Goal: Task Accomplishment & Management: Manage account settings

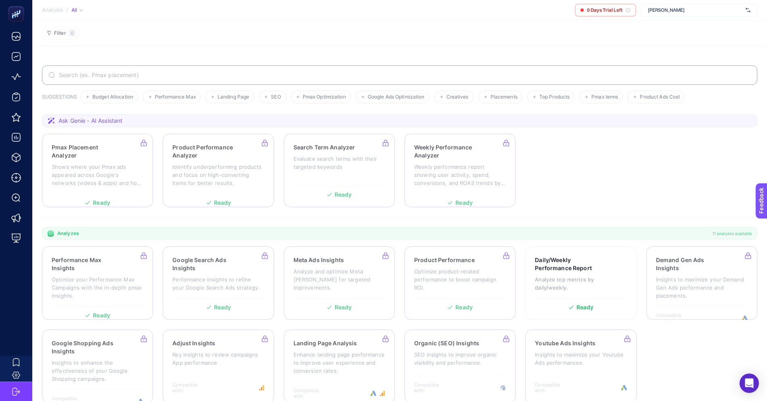
click at [673, 8] on span "[PERSON_NAME]" at bounding box center [695, 10] width 94 height 6
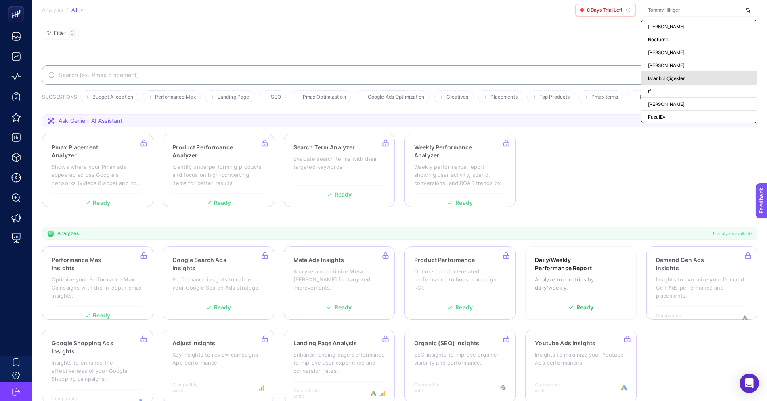
scroll to position [68, 0]
click at [701, 115] on span "+ Add New Client" at bounding box center [699, 116] width 38 height 6
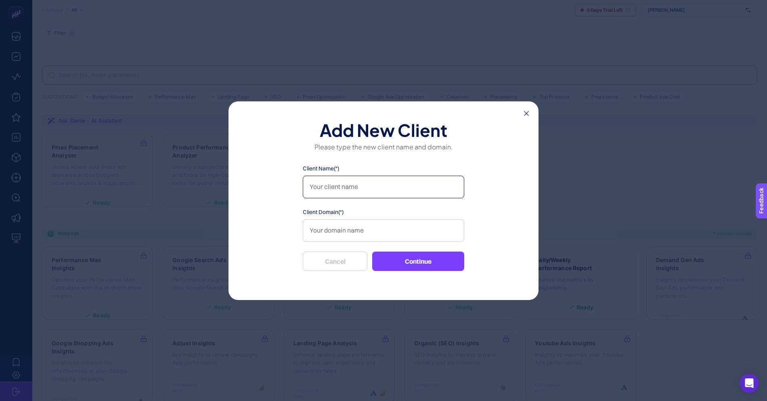
click at [386, 187] on input "Client Name(*)" at bounding box center [384, 187] width 162 height 23
type input "Vans"
click at [378, 225] on input "Client Domain(*)" at bounding box center [384, 230] width 162 height 23
paste input "https://www.vans.com.tr/"
type input "https://www.vans.com.tr/"
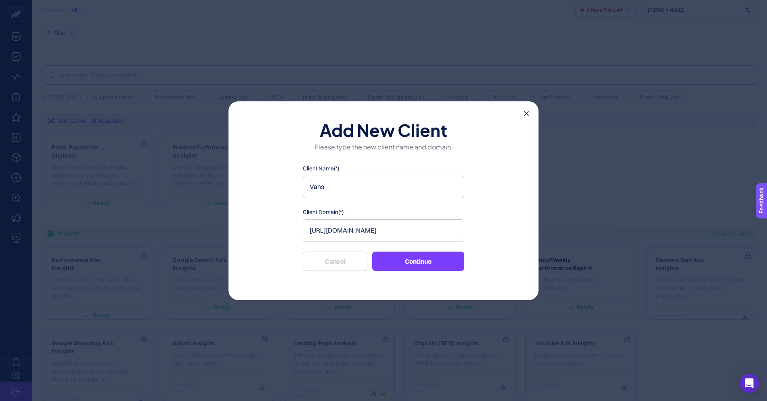
click at [424, 262] on button "Continue" at bounding box center [418, 261] width 92 height 19
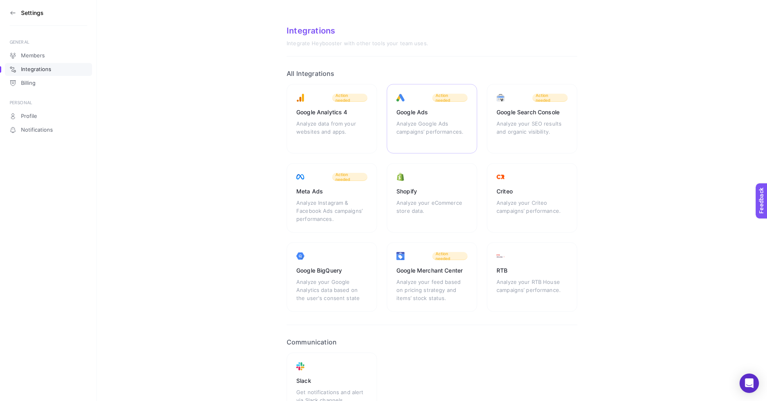
click at [427, 120] on div "Analyze Google Ads campaigns’ performances." at bounding box center [432, 132] width 71 height 24
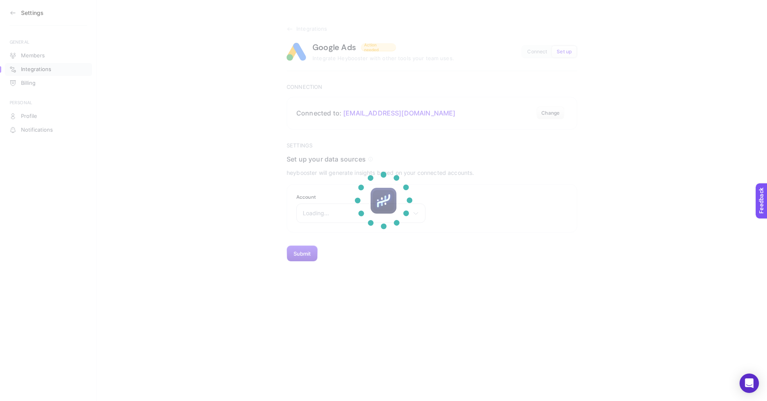
click at [378, 204] on div "Loading... There are no matching options available." at bounding box center [360, 213] width 129 height 19
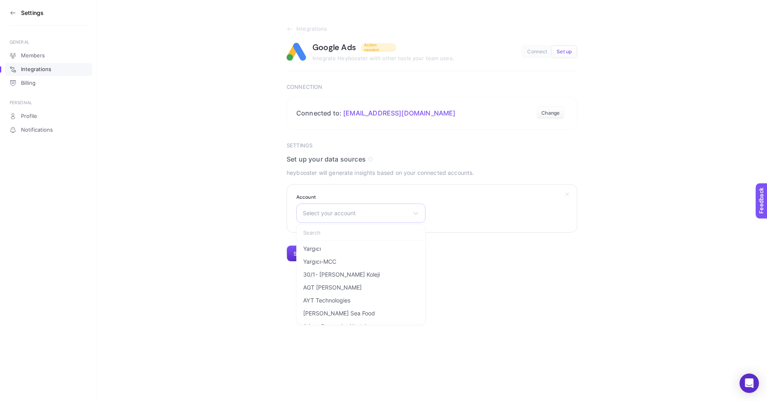
click at [374, 206] on div "Select your account Yargıcı Yargıcı-MCC 30/1- TED Rönesans Koleji AGT Parke AYT…" at bounding box center [360, 213] width 129 height 19
click at [366, 214] on span "Select your account" at bounding box center [356, 213] width 107 height 6
click at [363, 228] on input "text" at bounding box center [361, 233] width 128 height 16
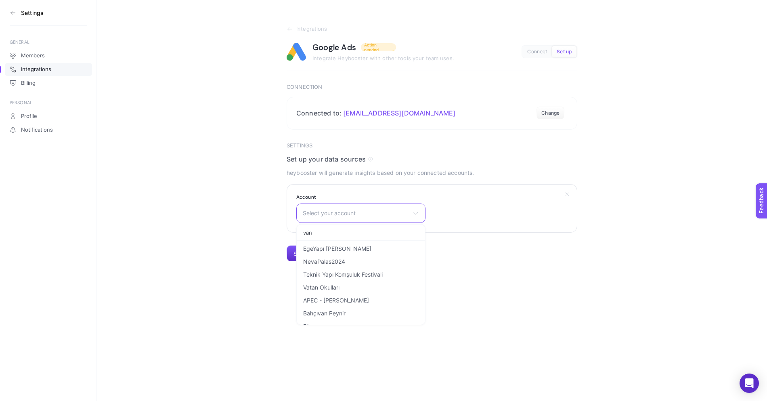
type input "vans"
click at [349, 252] on li "Vans" at bounding box center [360, 248] width 125 height 13
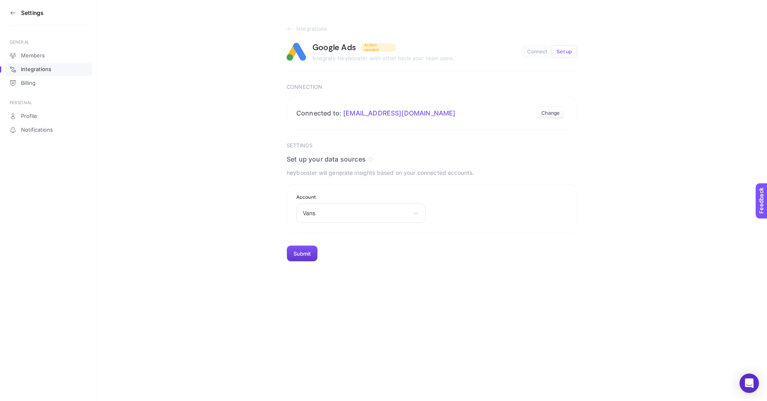
click at [310, 255] on button "Submit" at bounding box center [302, 254] width 31 height 16
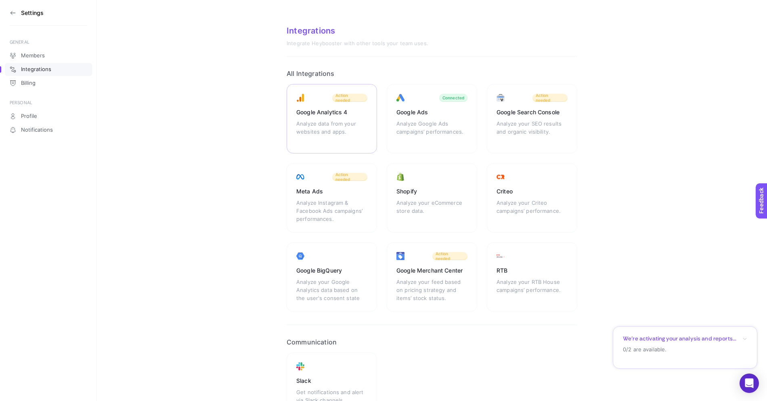
click at [349, 120] on div "Analyze data from your websites and apps." at bounding box center [331, 132] width 71 height 24
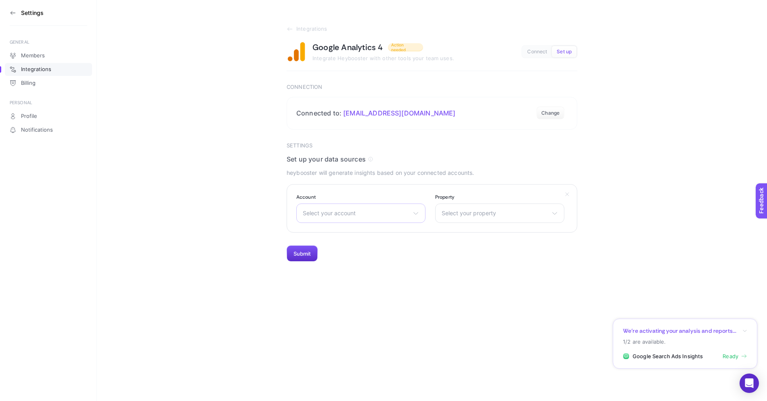
click at [355, 218] on div "Select your account LTB Jeans Koroplast www.snocmobilya.com Daikin Türkiye Yarg…" at bounding box center [360, 213] width 129 height 19
click at [349, 235] on input "text" at bounding box center [361, 233] width 128 height 16
type input "vans"
click at [334, 255] on li "Vans" at bounding box center [360, 261] width 125 height 13
click at [484, 206] on div "Select your property Vans - GA4 - Live www.vans.com.tr - GA4" at bounding box center [499, 213] width 129 height 19
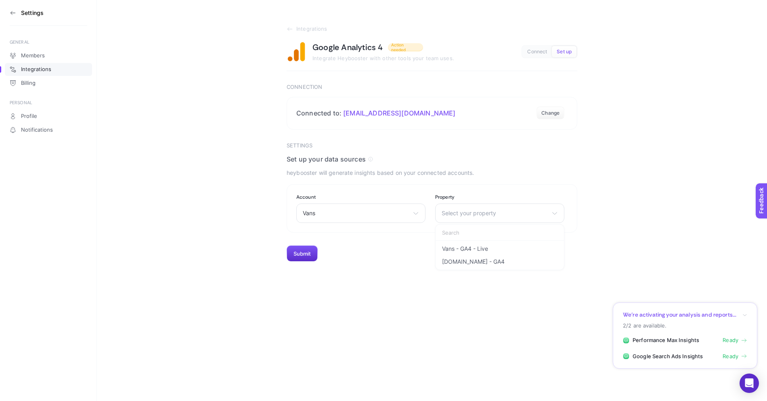
click at [478, 244] on li "Vans - GA4 - Live" at bounding box center [499, 248] width 125 height 13
click at [478, 244] on section "Settings Set up your data sources heybooster will generate insights based on yo…" at bounding box center [432, 203] width 291 height 120
click at [306, 252] on button "Submit" at bounding box center [302, 254] width 31 height 16
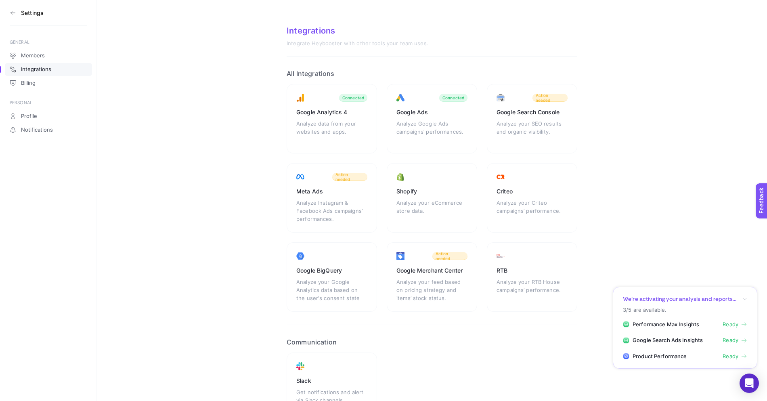
click at [332, 194] on div "Meta Ads" at bounding box center [331, 191] width 71 height 8
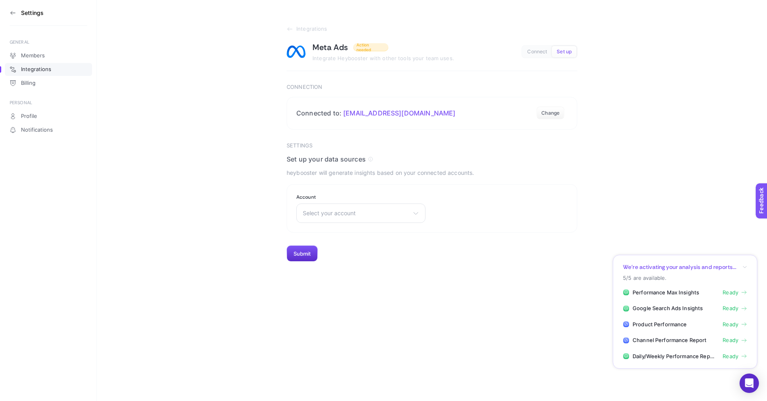
click at [335, 239] on section "Settings Set up your data sources heybooster will generate insights based on yo…" at bounding box center [432, 203] width 291 height 120
click at [335, 217] on div "Select your account Kom Reklam Master Aykan Motor Servis A.Ş. Ana Hesap Vorwerk…" at bounding box center [360, 213] width 129 height 19
click at [335, 235] on input "text" at bounding box center [361, 233] width 128 height 16
type input "vans"
click at [320, 246] on span "Vans Türkiye" at bounding box center [320, 249] width 34 height 6
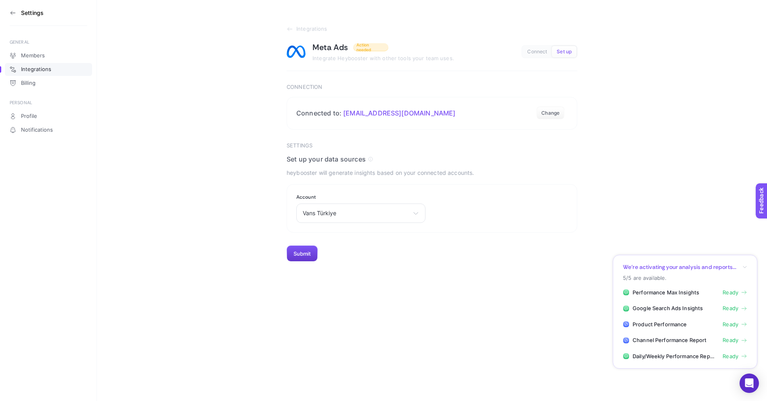
click at [312, 254] on button "Submit" at bounding box center [302, 254] width 31 height 16
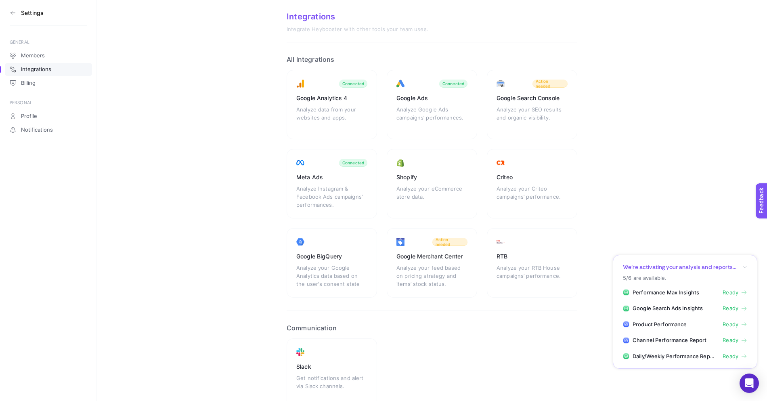
scroll to position [15, 0]
click at [446, 267] on div "Analyze your feed based on pricing strategy and items’ stock status." at bounding box center [432, 274] width 71 height 24
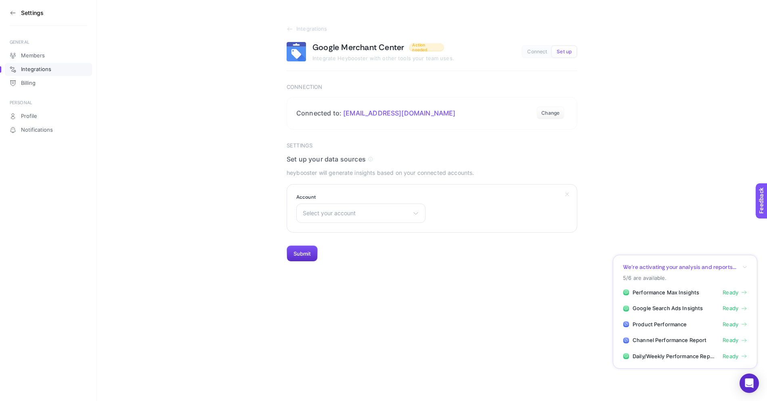
click at [355, 201] on section "Account Select your account Bonvagon Yargıcı Troy Apple Troy Apple Premium Part…" at bounding box center [360, 208] width 129 height 29
click at [355, 215] on span "Select your account" at bounding box center [356, 213] width 107 height 6
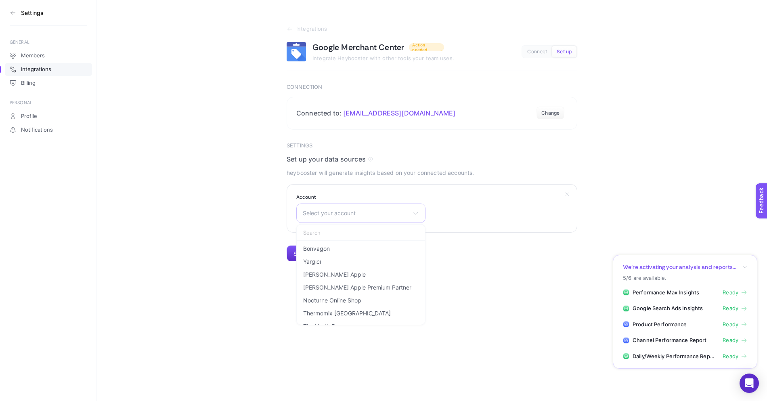
click at [354, 219] on div "Select your account Bonvagon Yargıcı Troy Apple Troy Apple Premium Partner Noct…" at bounding box center [360, 213] width 129 height 19
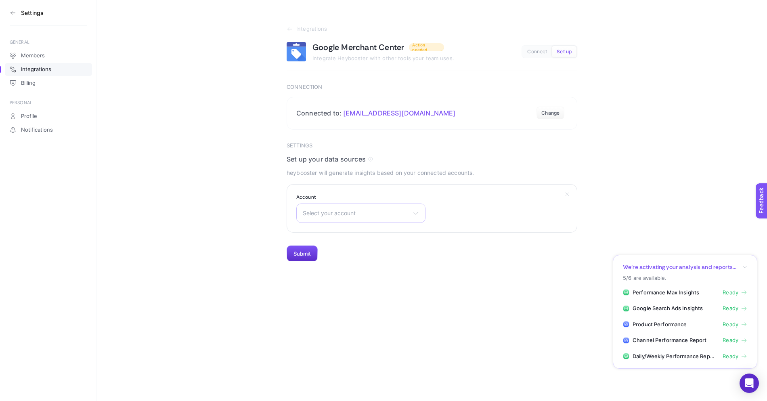
click at [353, 212] on span "Select your account" at bounding box center [356, 213] width 107 height 6
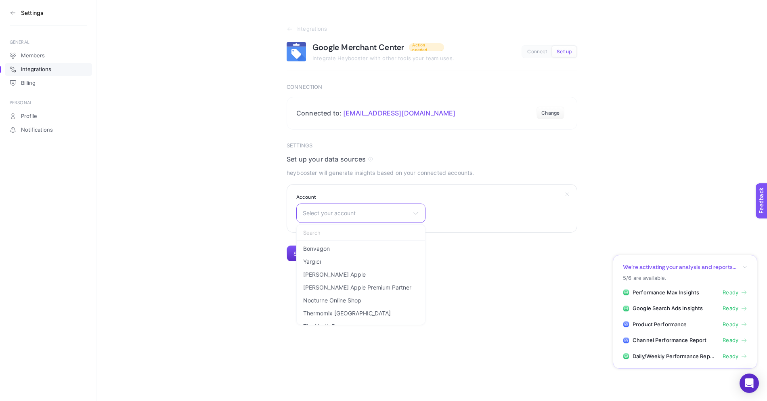
click at [353, 226] on input "text" at bounding box center [361, 233] width 128 height 16
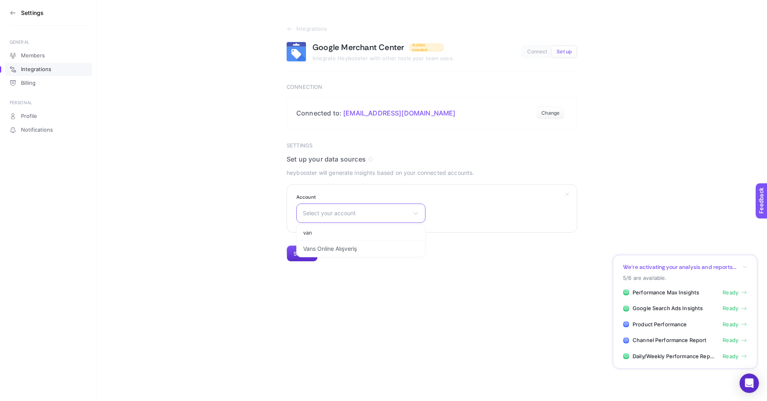
type input "vans"
click at [328, 252] on li "Vans Online Alışveriş" at bounding box center [360, 248] width 125 height 13
click at [304, 249] on button "Submit" at bounding box center [302, 254] width 31 height 16
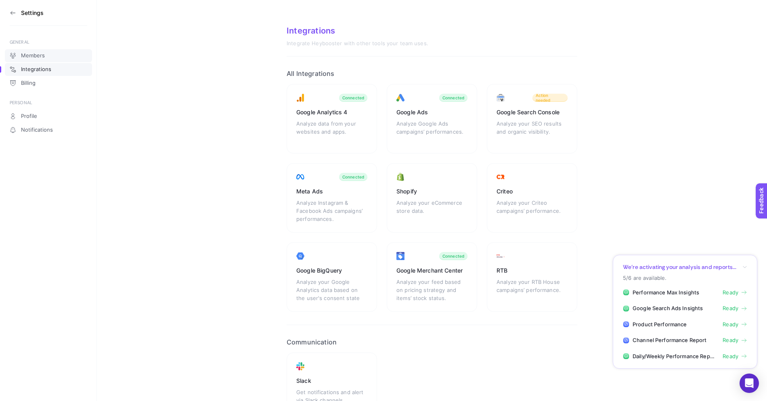
click at [42, 57] on span "Members" at bounding box center [33, 55] width 24 height 6
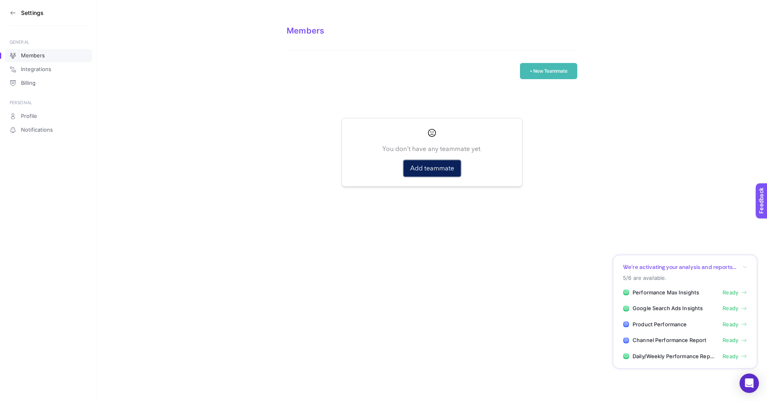
click at [433, 169] on button "Add teammate" at bounding box center [432, 168] width 57 height 16
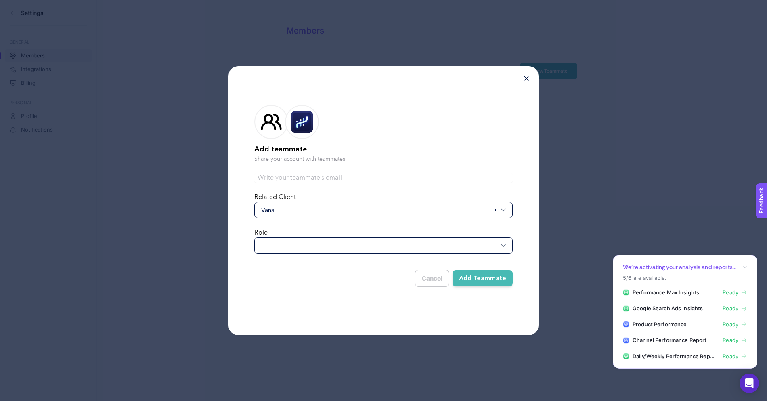
click at [360, 246] on div at bounding box center [383, 245] width 258 height 16
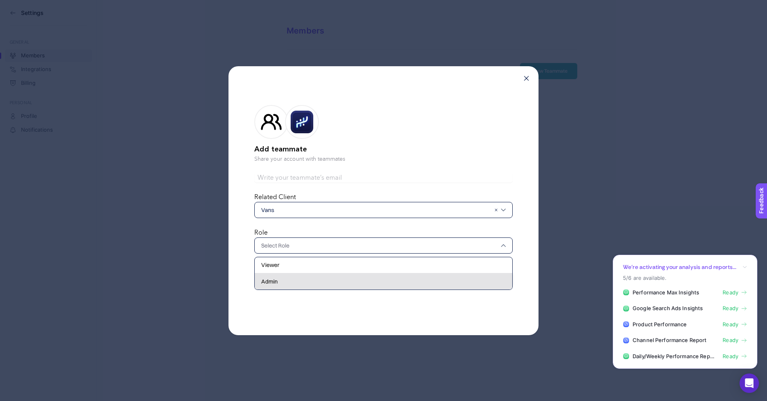
click at [348, 279] on div "Admin" at bounding box center [384, 281] width 258 height 16
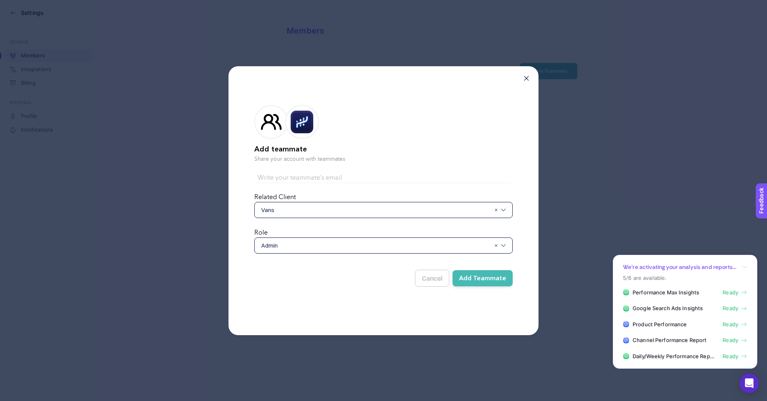
click at [494, 283] on button "Add Teammate" at bounding box center [483, 278] width 60 height 16
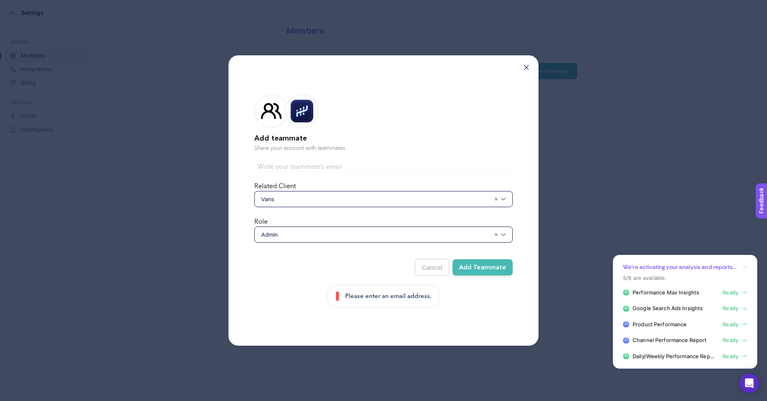
click at [416, 198] on span "Vans" at bounding box center [375, 199] width 229 height 8
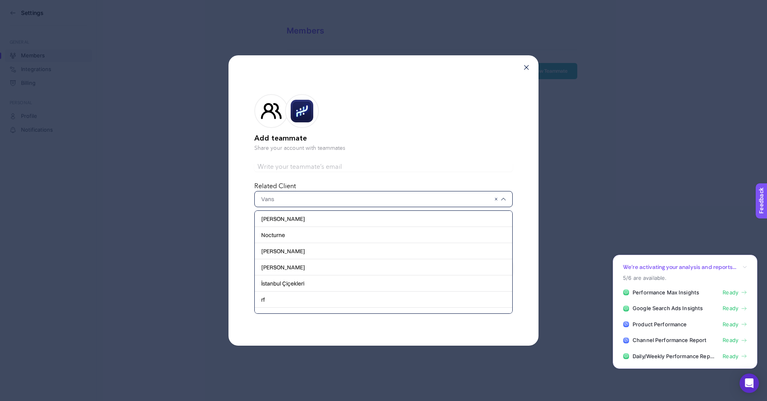
click at [416, 198] on input "text" at bounding box center [375, 199] width 229 height 8
click at [447, 335] on div "Add teammate Share your account with teammates Related Client Lee Cooper Noctur…" at bounding box center [384, 200] width 310 height 290
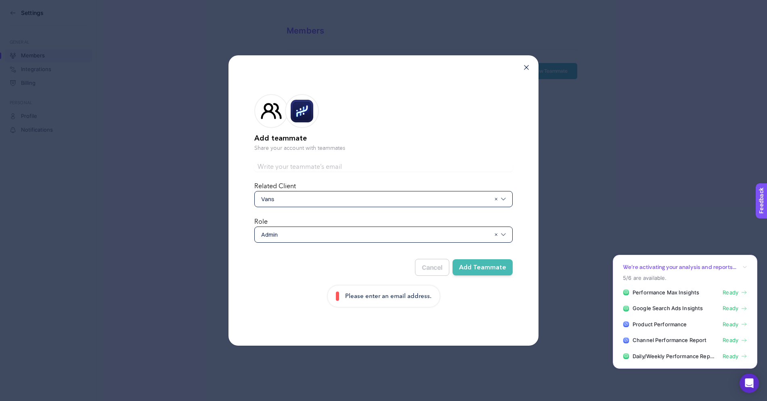
click at [404, 296] on p "Please enter an email address." at bounding box center [388, 296] width 86 height 9
click at [385, 237] on span "Admin" at bounding box center [375, 235] width 229 height 8
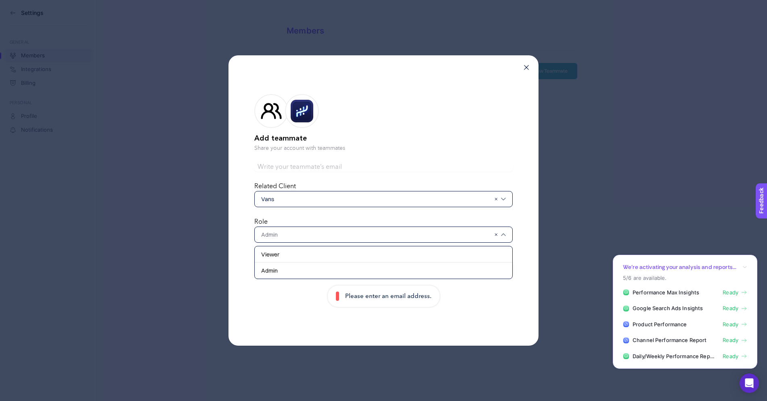
click at [380, 201] on span "Vans" at bounding box center [375, 199] width 229 height 8
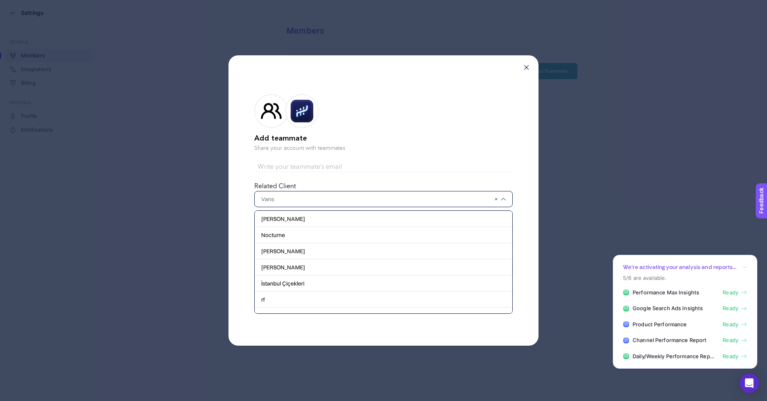
click at [374, 164] on input "text" at bounding box center [383, 167] width 258 height 10
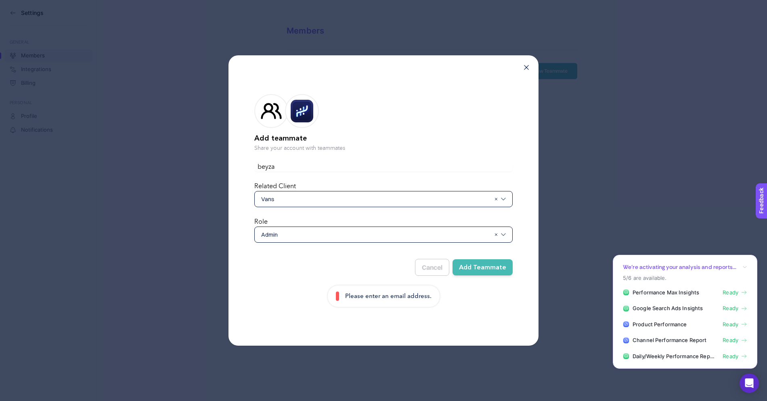
click at [357, 167] on input "beyza" at bounding box center [383, 167] width 258 height 10
type input "beyza@digital"
drag, startPoint x: 309, startPoint y: 168, endPoint x: 225, endPoint y: 169, distance: 83.6
click at [225, 169] on div "Add teammate Share your account with teammates esrasaglamdemir@digitalhouse.com…" at bounding box center [383, 200] width 767 height 401
type input "[EMAIL_ADDRESS][DOMAIN_NAME]"
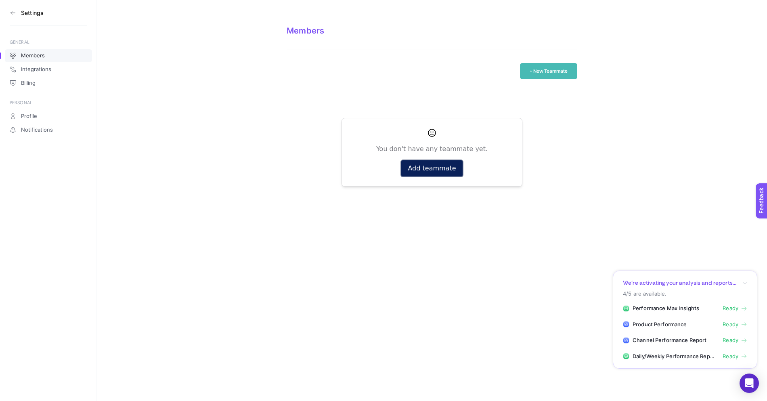
click at [430, 162] on button "Add teammate" at bounding box center [431, 168] width 61 height 16
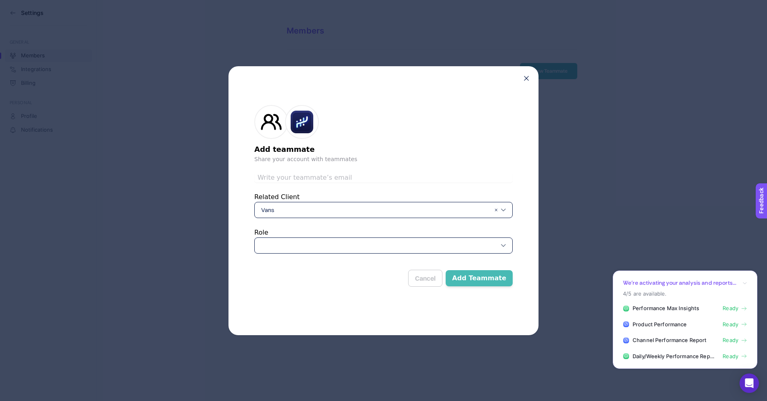
click at [321, 204] on div "Vans" at bounding box center [383, 210] width 258 height 16
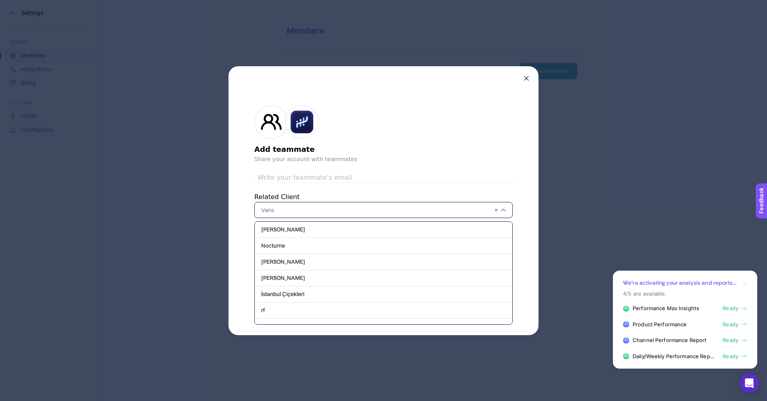
click at [325, 178] on input "text" at bounding box center [383, 178] width 258 height 10
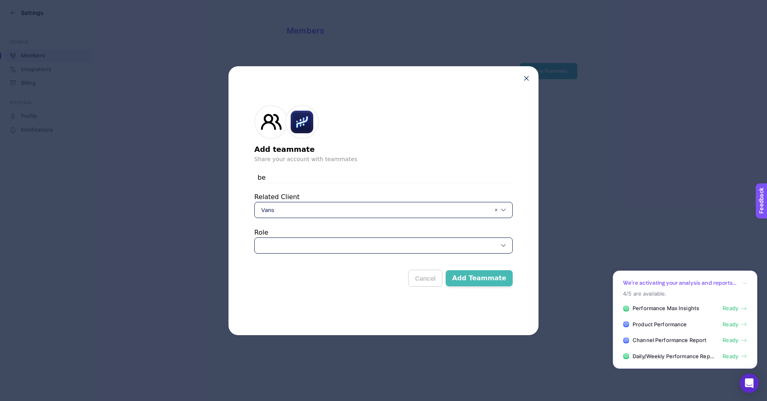
type input "[EMAIL_ADDRESS][DOMAIN_NAME]"
click at [313, 249] on div at bounding box center [383, 245] width 258 height 16
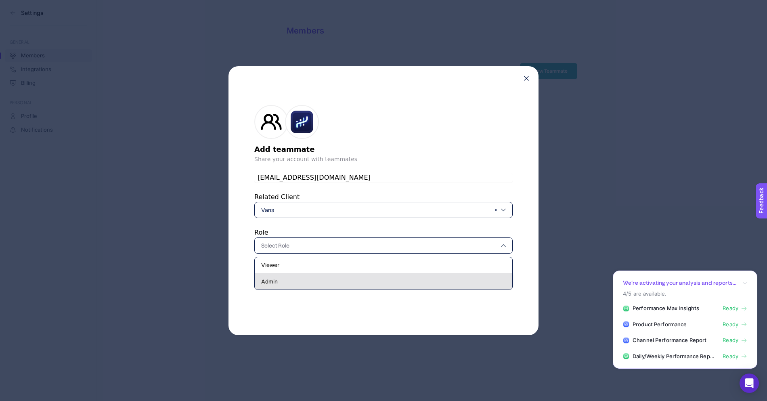
click at [303, 284] on div "Admin" at bounding box center [384, 281] width 258 height 16
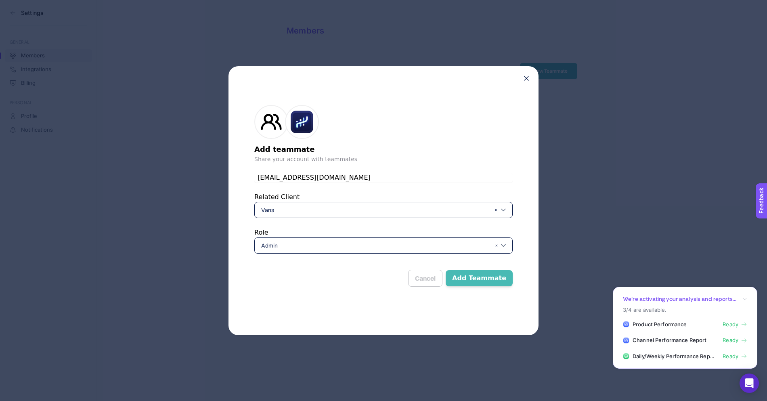
click at [482, 279] on button "Add Teammate" at bounding box center [479, 278] width 67 height 16
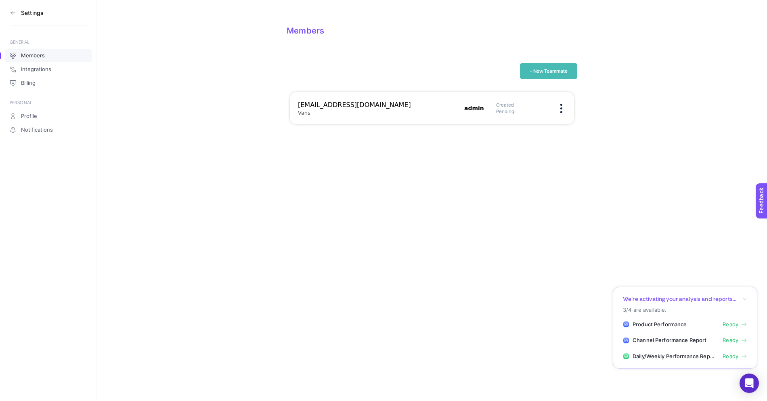
click at [543, 78] on button "+ New Teammate" at bounding box center [548, 71] width 57 height 16
click at [552, 72] on button "+ New Teammate" at bounding box center [548, 71] width 57 height 16
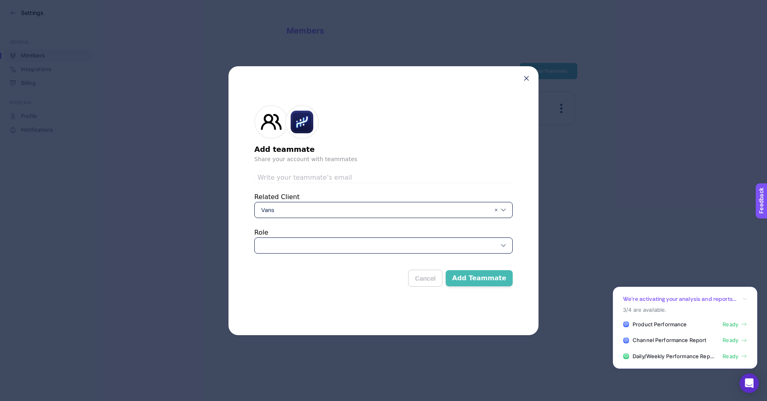
click at [353, 173] on input "text" at bounding box center [383, 178] width 258 height 10
type input "[EMAIL_ADDRESS][DOMAIN_NAME]"
click at [346, 238] on div at bounding box center [383, 245] width 258 height 16
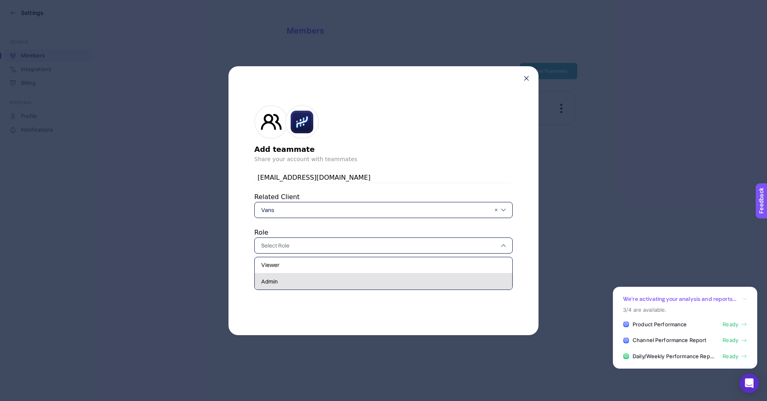
click at [334, 281] on div "Admin" at bounding box center [384, 281] width 258 height 16
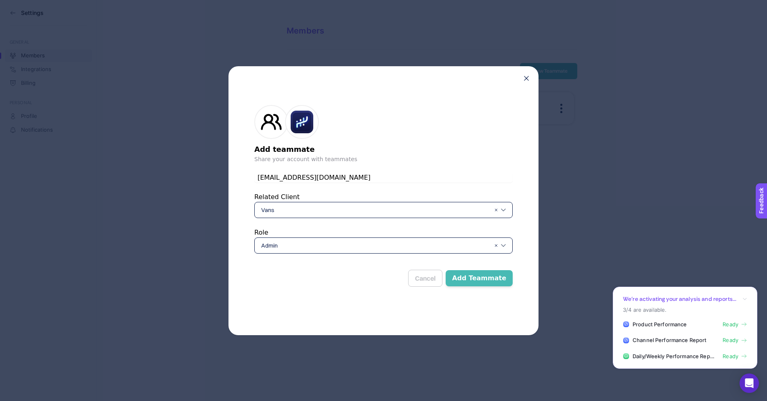
click at [468, 281] on button "Add Teammate" at bounding box center [479, 278] width 67 height 16
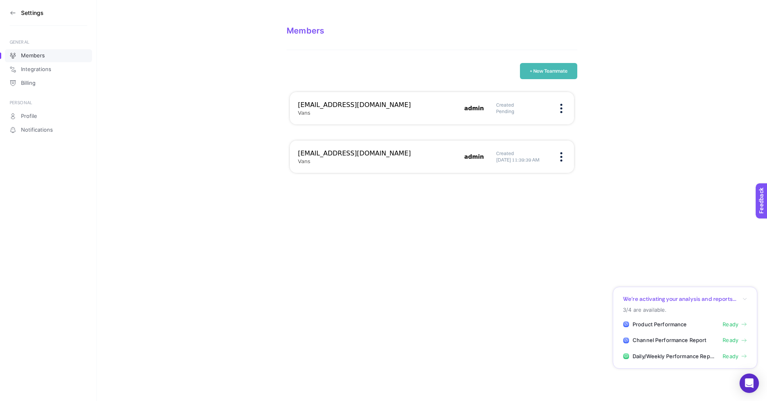
click at [7, 14] on aside "Settings GENERAL Members Integrations Billing PERSONAL Profile Notifications" at bounding box center [48, 200] width 97 height 401
click at [12, 14] on icon at bounding box center [13, 13] width 6 height 6
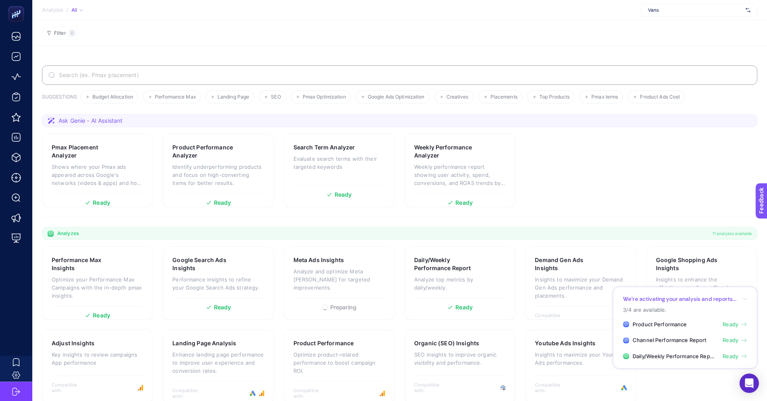
click at [520, 231] on section "Analyzes 11 analyzes available" at bounding box center [400, 233] width 716 height 13
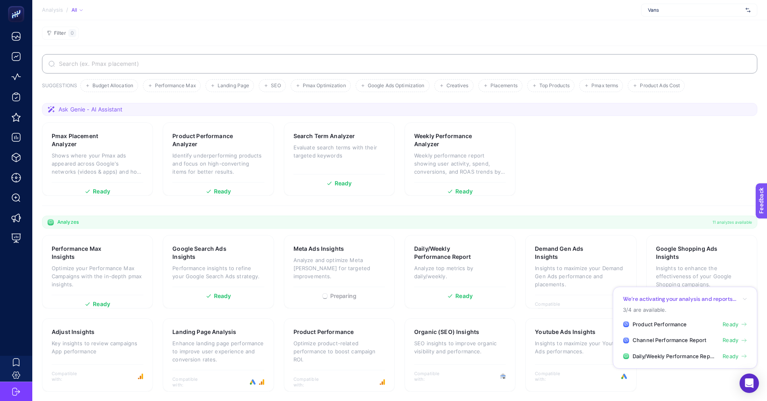
scroll to position [10, 0]
